Goal: Check status: Check status

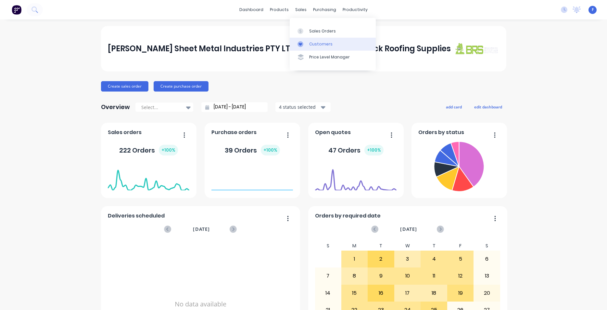
click at [319, 39] on link "Customers" at bounding box center [333, 44] width 86 height 13
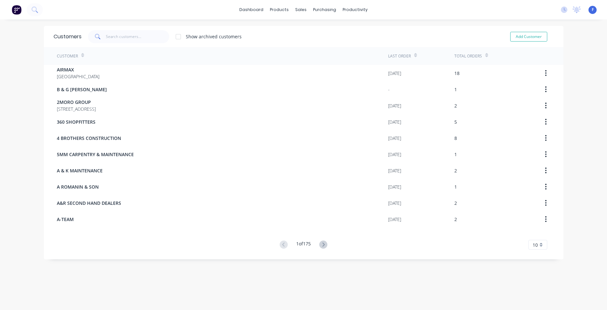
click at [14, 11] on img at bounding box center [17, 10] width 10 height 10
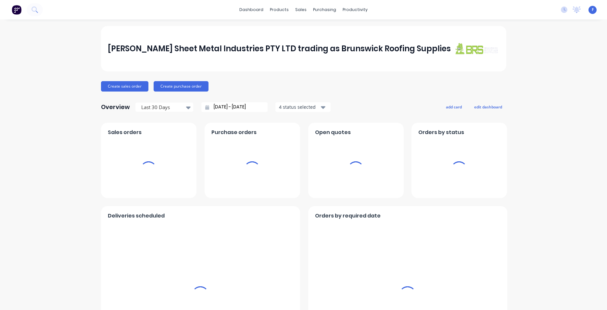
click at [298, 6] on div "sales" at bounding box center [301, 10] width 18 height 10
click at [302, 8] on div "sales" at bounding box center [301, 10] width 18 height 10
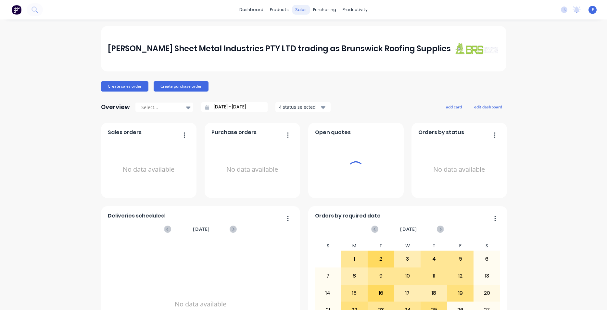
click at [296, 11] on div "sales" at bounding box center [301, 10] width 18 height 10
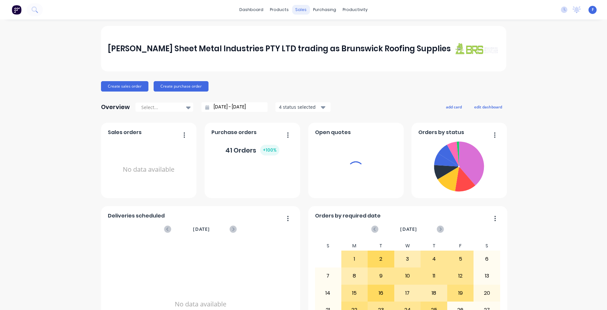
click at [296, 9] on div "sales" at bounding box center [301, 10] width 18 height 10
click at [279, 9] on div "products" at bounding box center [279, 10] width 25 height 10
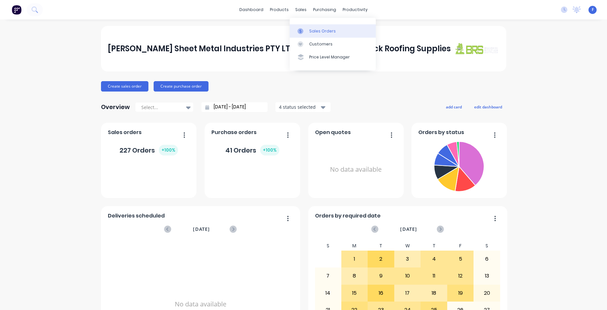
click at [310, 33] on div "Sales Orders" at bounding box center [322, 31] width 27 height 6
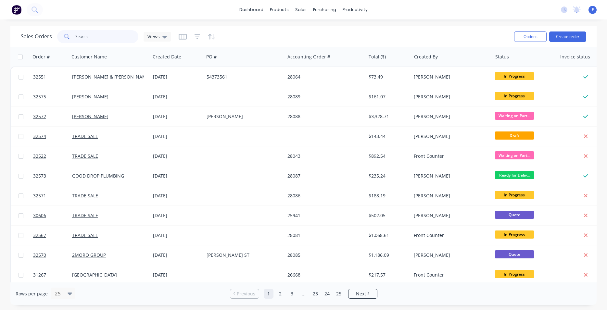
click at [94, 40] on input "text" at bounding box center [106, 36] width 63 height 13
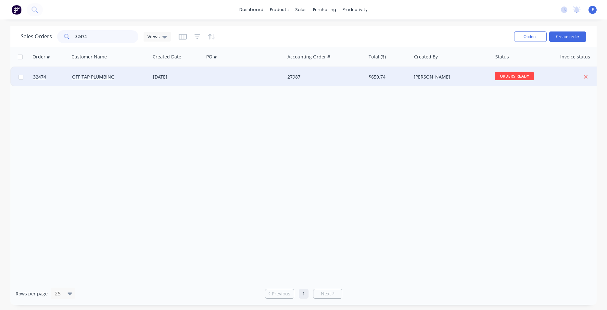
type input "32474"
click at [260, 70] on div at bounding box center [244, 76] width 81 height 19
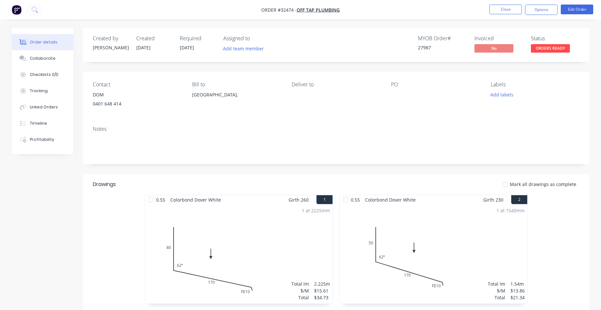
click at [14, 10] on img "button" at bounding box center [17, 10] width 10 height 10
